Goal: Transaction & Acquisition: Download file/media

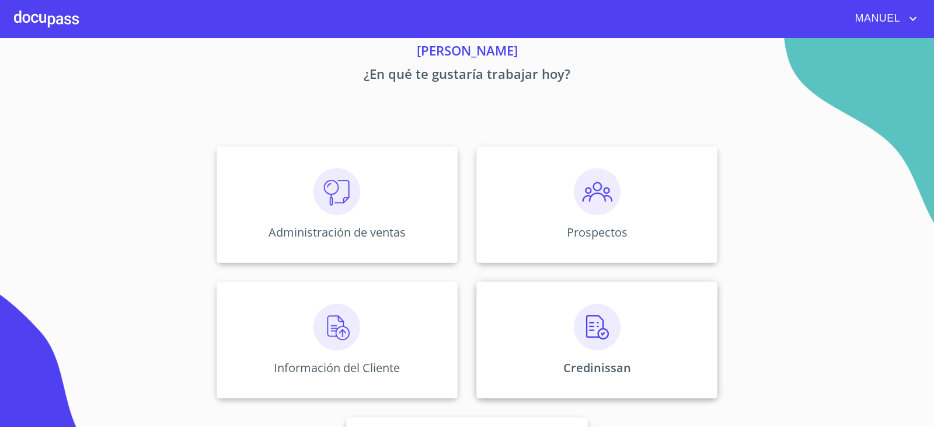
scroll to position [43, 0]
click at [596, 344] on img at bounding box center [597, 327] width 47 height 47
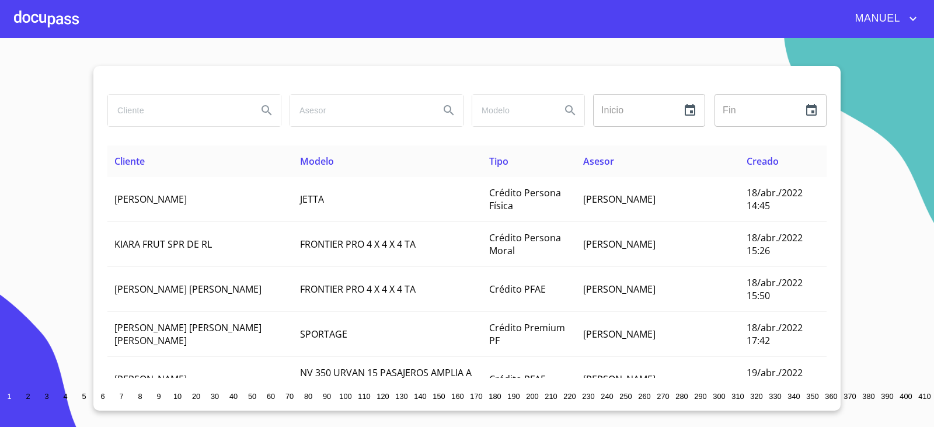
click at [200, 115] on input "search" at bounding box center [178, 111] width 140 height 32
type input "[PERSON_NAME]"
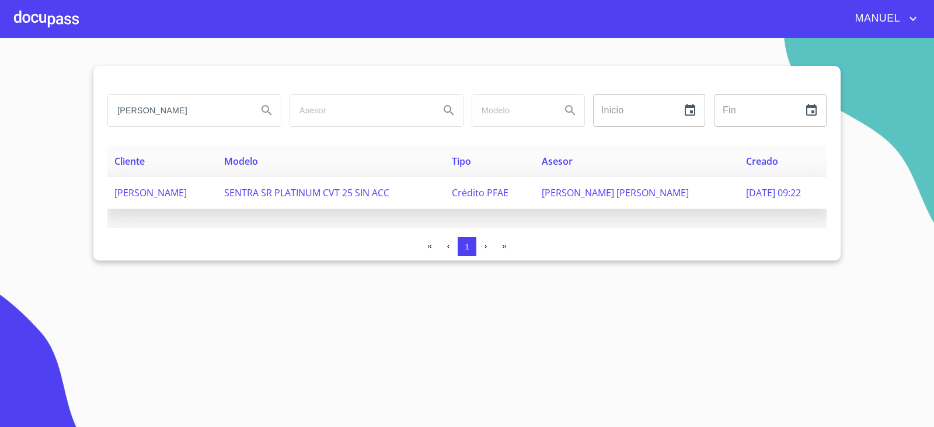
click at [162, 207] on td "[PERSON_NAME]" at bounding box center [162, 193] width 110 height 32
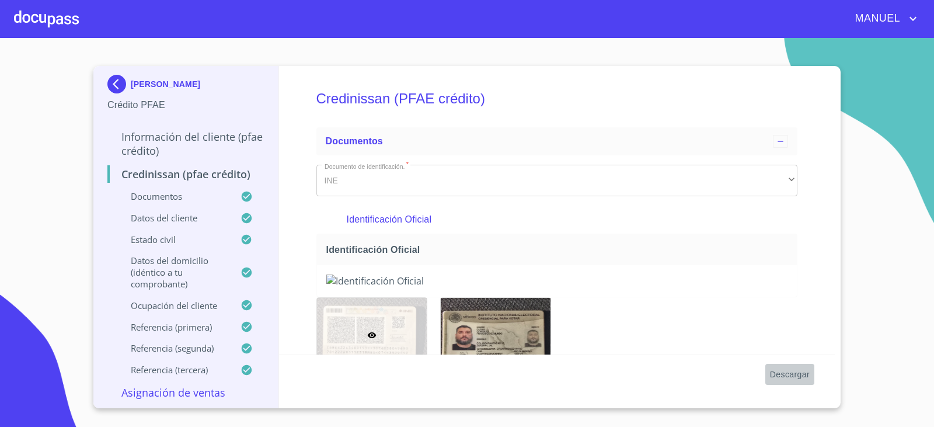
click at [788, 373] on span "Descargar" at bounding box center [790, 374] width 40 height 15
click at [123, 82] on img at bounding box center [118, 84] width 23 height 19
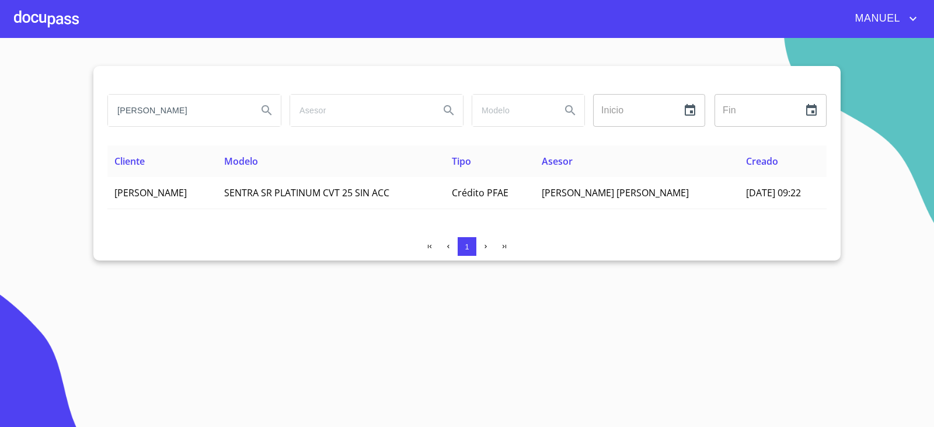
drag, startPoint x: 197, startPoint y: 108, endPoint x: 105, endPoint y: 131, distance: 94.6
click at [105, 131] on div "[PERSON_NAME] ​ Fin ​ Cliente Modelo Tipo Asesor Creado [PERSON_NAME] SENTRA SR…" at bounding box center [466, 163] width 747 height 194
type input "[PERSON_NAME]"
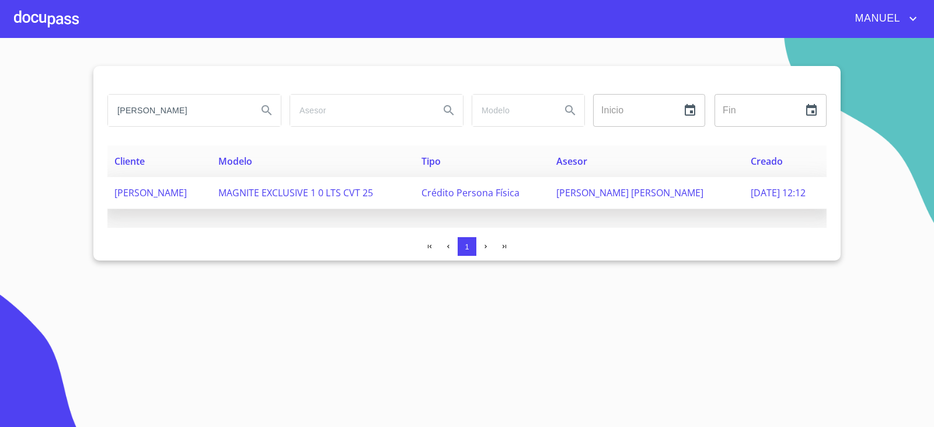
click at [187, 187] on span "[PERSON_NAME]" at bounding box center [150, 192] width 72 height 13
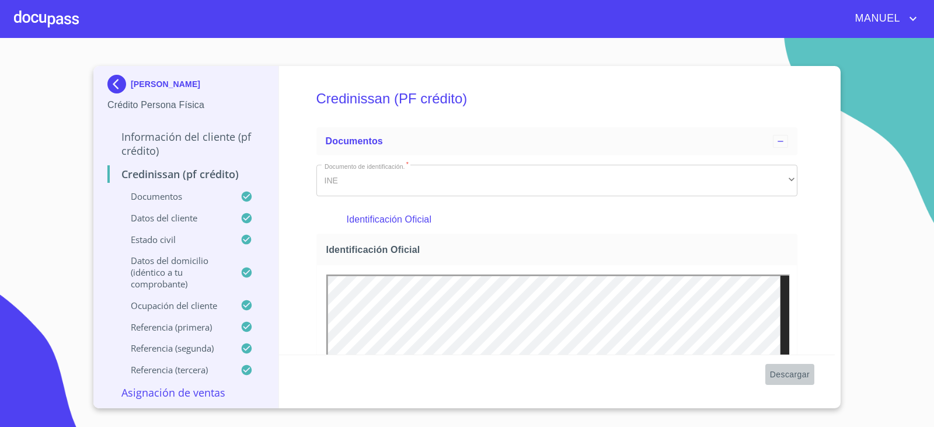
click at [781, 379] on span "Descargar" at bounding box center [790, 374] width 40 height 15
